Goal: Transaction & Acquisition: Obtain resource

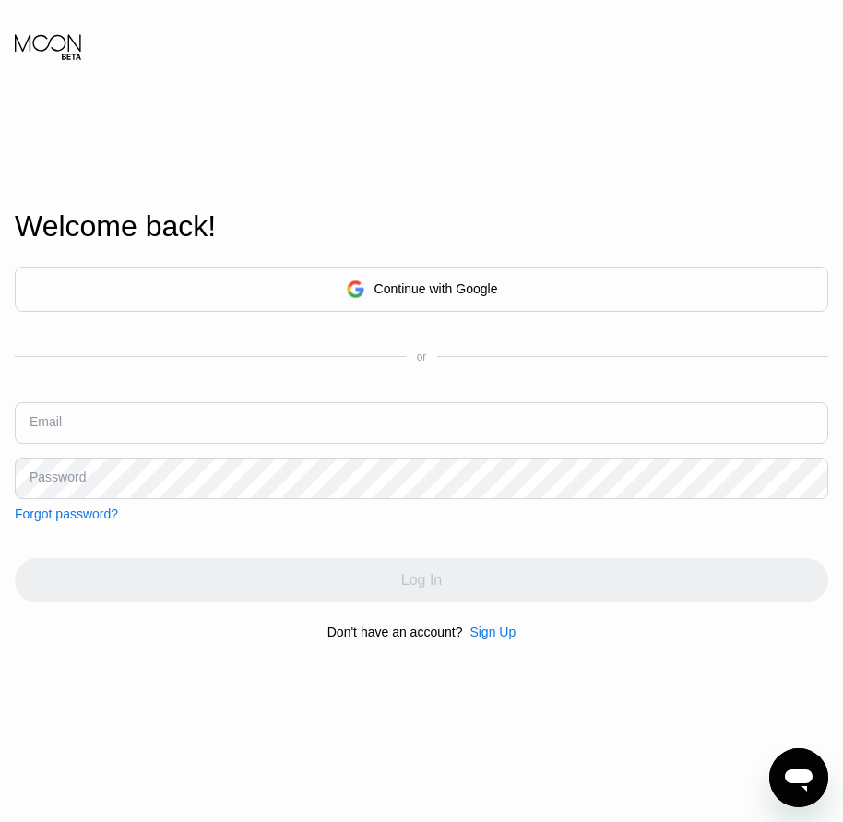
click at [497, 628] on div "Continue with Google or Email Password Forgot password? Log In Don't have an ac…" at bounding box center [421, 453] width 813 height 374
click at [497, 639] on div "Sign Up" at bounding box center [492, 631] width 46 height 15
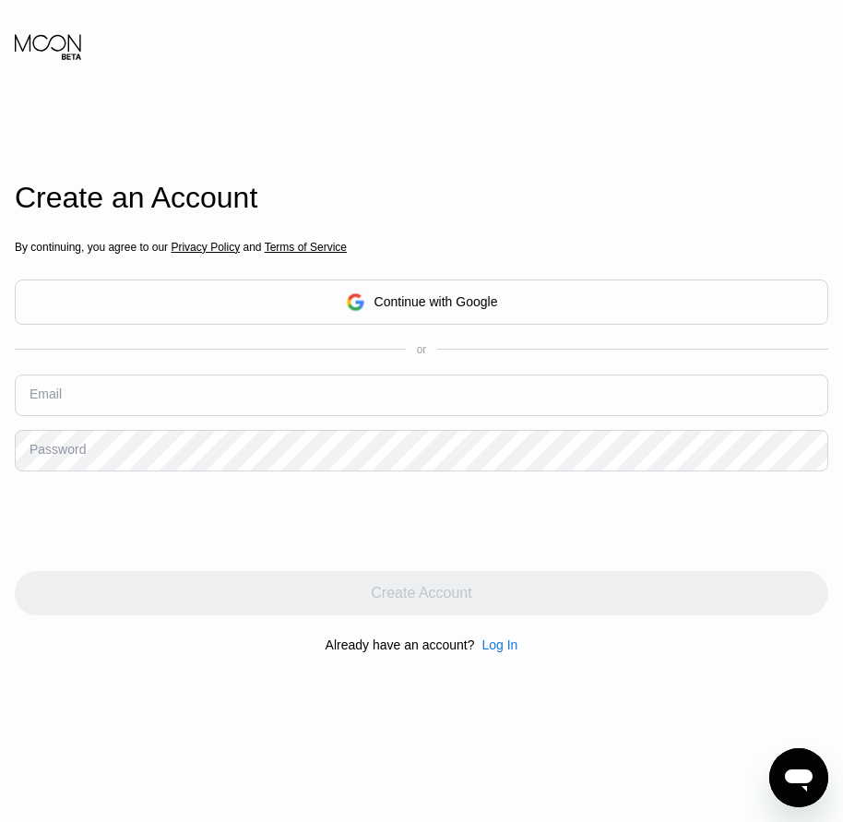
click at [45, 397] on div "Email" at bounding box center [46, 393] width 32 height 15
drag, startPoint x: 52, startPoint y: 395, endPoint x: 89, endPoint y: 410, distance: 40.9
click at [53, 394] on div "Email" at bounding box center [46, 393] width 32 height 15
click at [90, 410] on input "text" at bounding box center [421, 395] width 813 height 42
paste input "[EMAIL_ADDRESS][DOMAIN_NAME]"
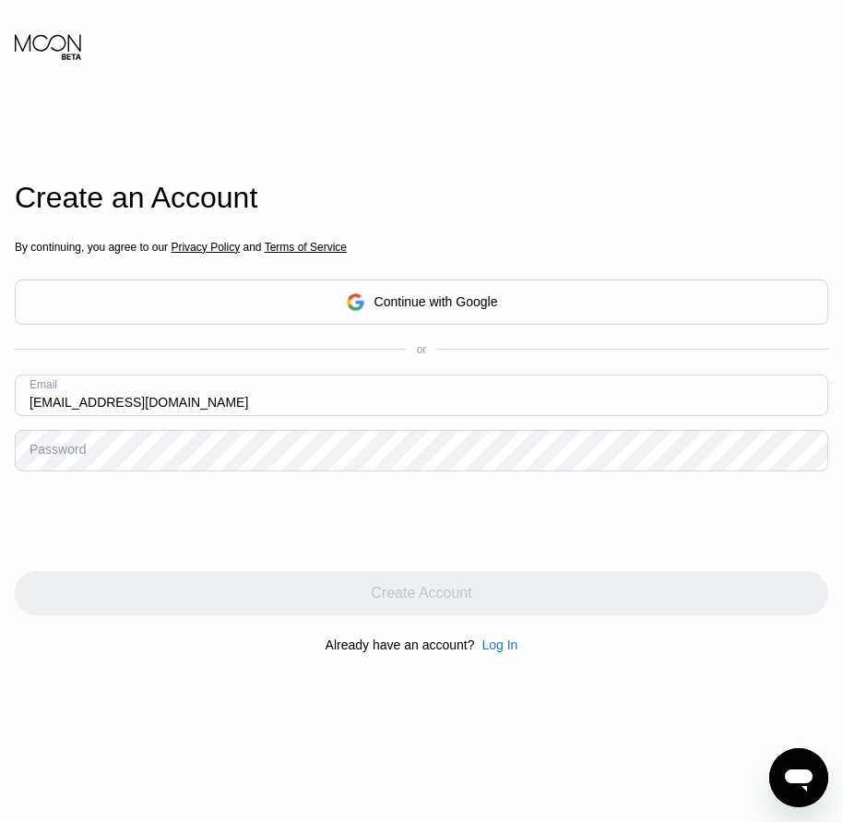
type input "[EMAIL_ADDRESS][DOMAIN_NAME]"
drag, startPoint x: 76, startPoint y: 457, endPoint x: 47, endPoint y: 458, distance: 28.6
click at [47, 456] on div "Password" at bounding box center [58, 449] width 56 height 15
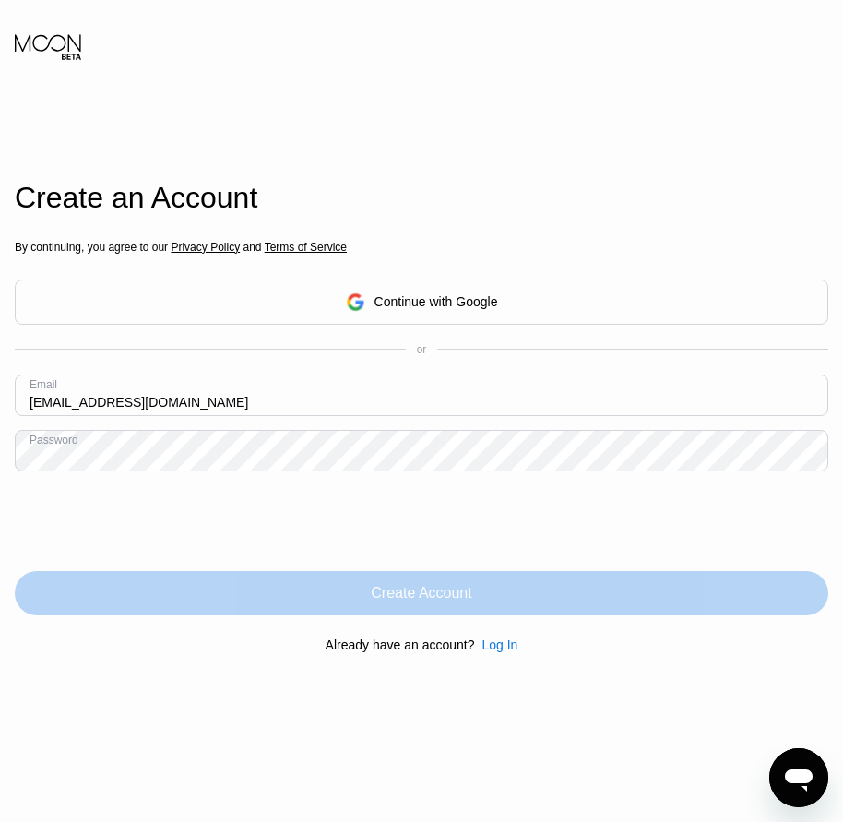
click at [503, 608] on div "Create Account" at bounding box center [421, 593] width 813 height 44
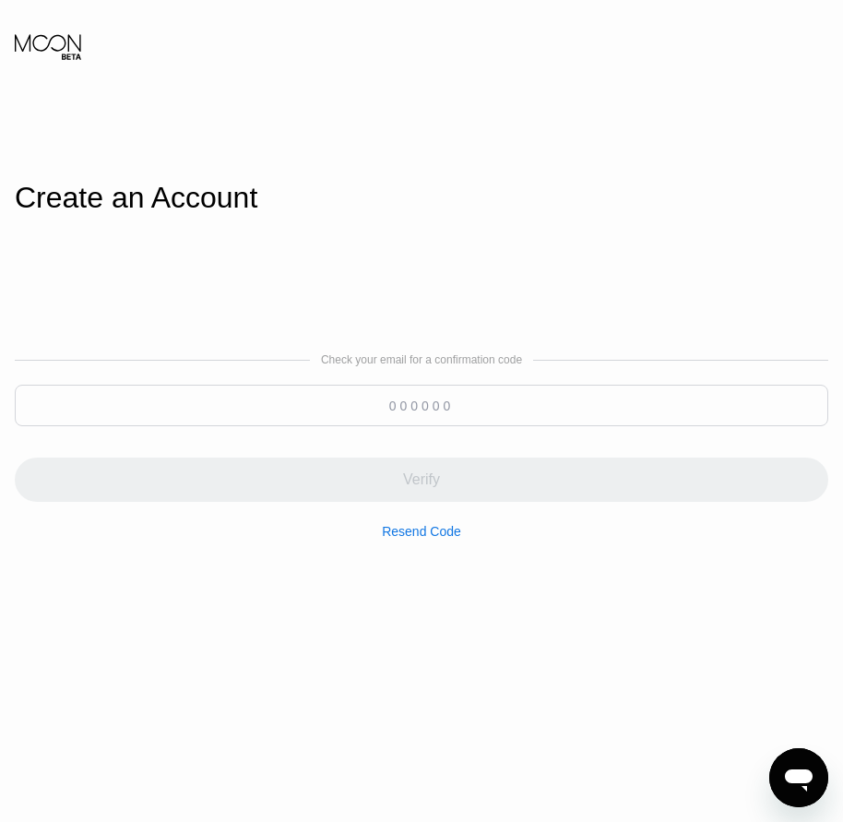
paste input "341251"
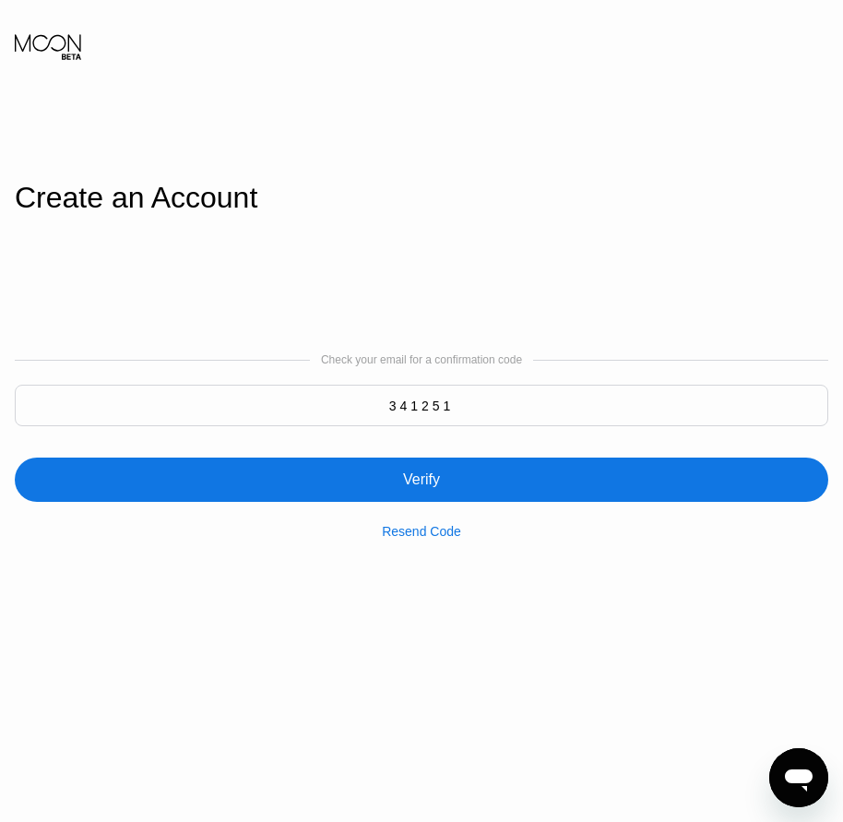
type input "341251"
click at [417, 479] on div "Verify" at bounding box center [421, 479] width 37 height 18
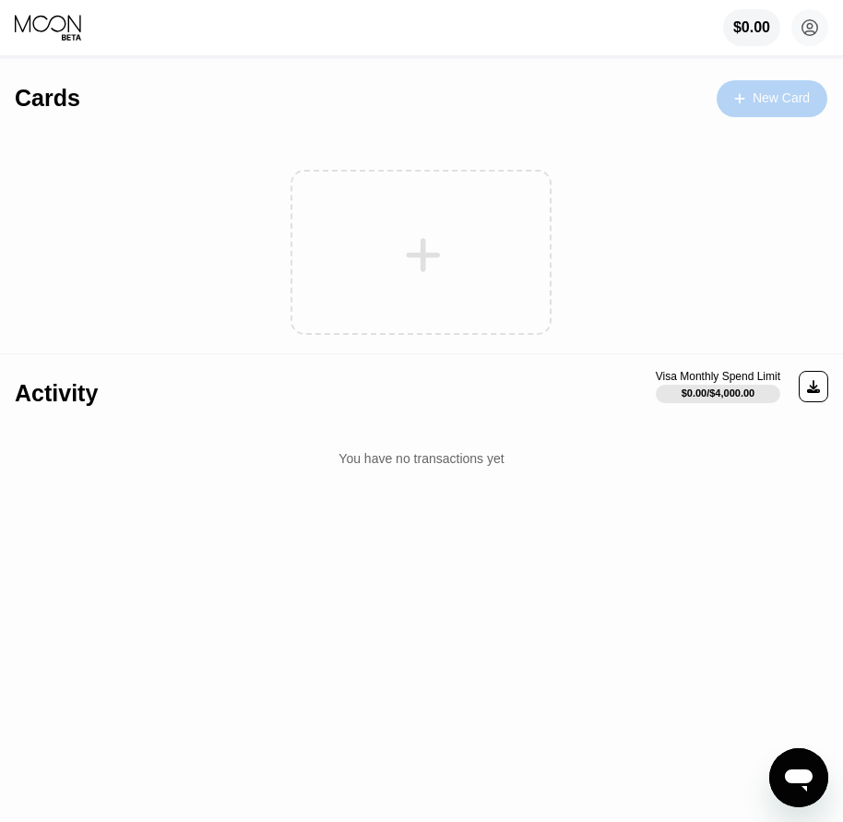
click at [779, 106] on div "New Card" at bounding box center [781, 98] width 57 height 16
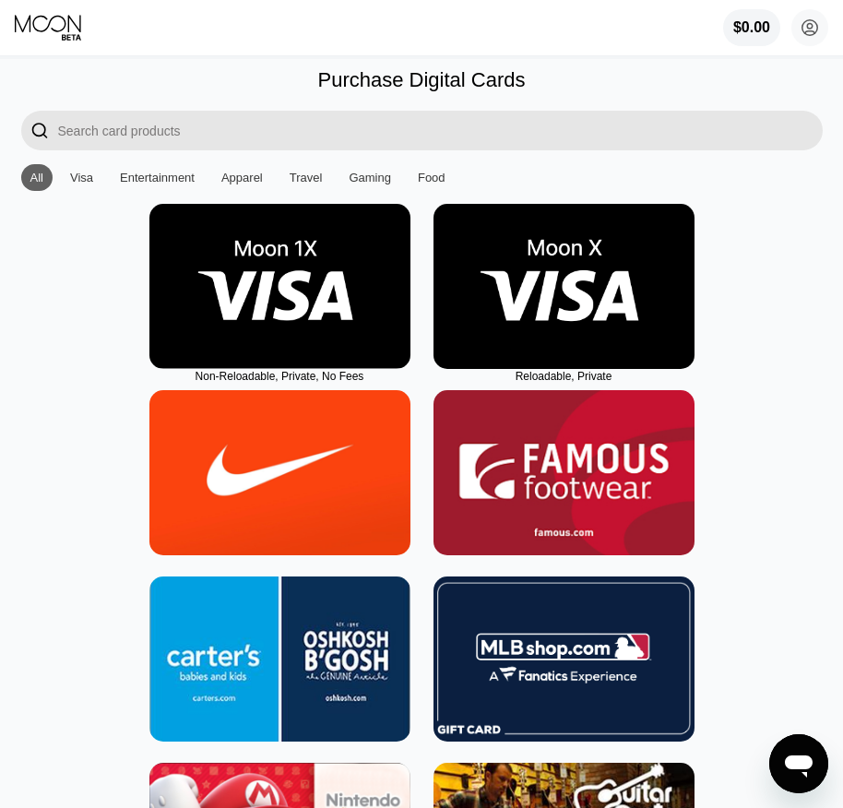
click at [562, 332] on img at bounding box center [563, 286] width 261 height 165
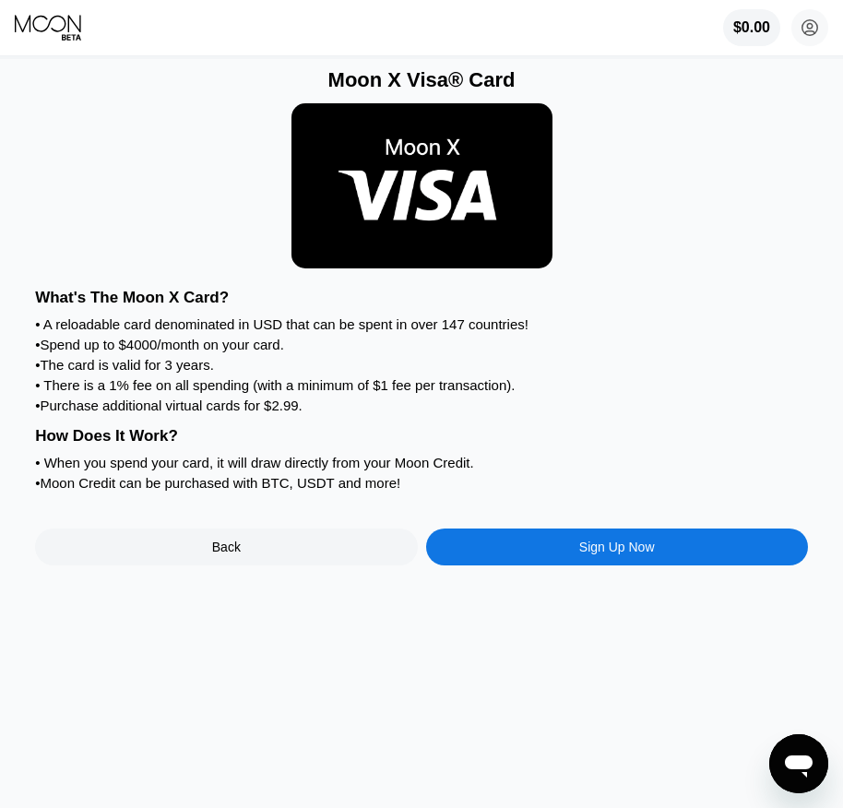
click at [643, 554] on div "Sign Up Now" at bounding box center [617, 547] width 76 height 15
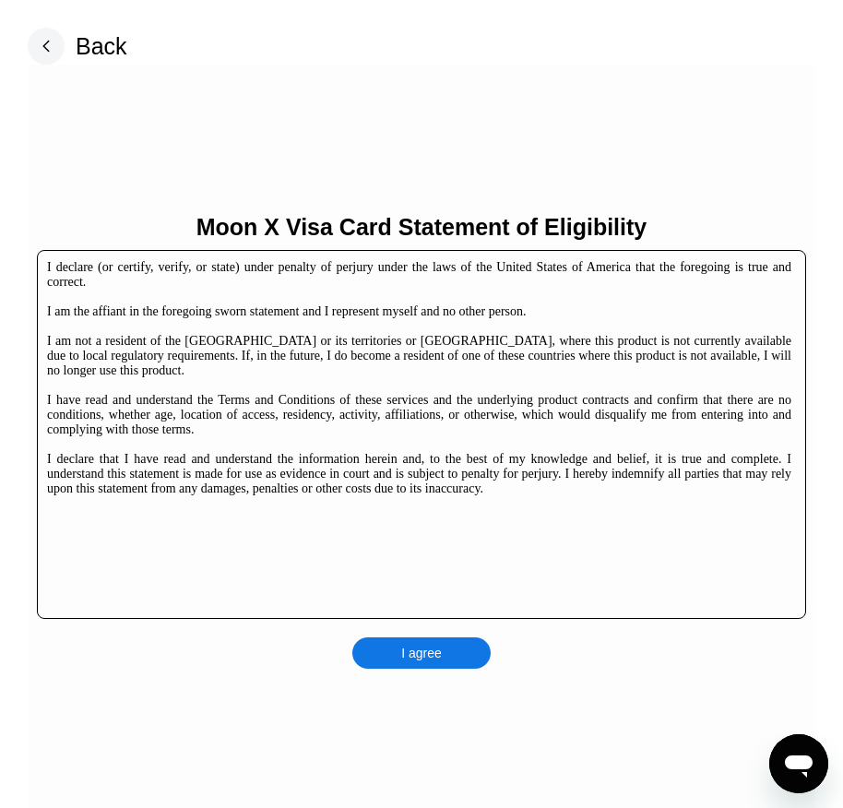
drag, startPoint x: 488, startPoint y: 624, endPoint x: 469, endPoint y: 644, distance: 26.7
click at [484, 629] on div "Moon X Visa Card Statement of Eligibility I declare (or certify, verify, or sta…" at bounding box center [422, 441] width 788 height 753
click at [458, 654] on div "I agree" at bounding box center [421, 652] width 138 height 31
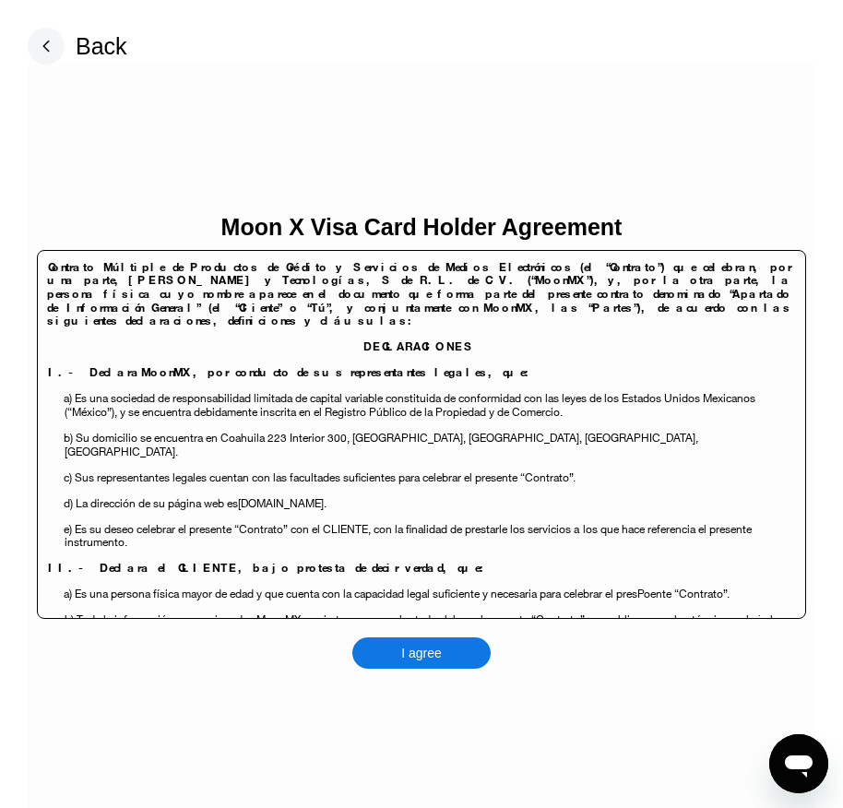
click at [463, 646] on div "I agree" at bounding box center [421, 652] width 138 height 31
